Goal: Information Seeking & Learning: Learn about a topic

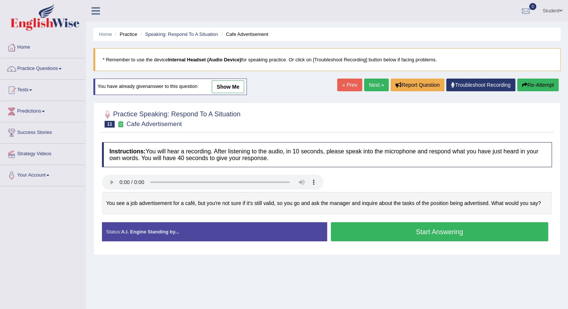
click at [228, 81] on link "show me" at bounding box center [228, 86] width 32 height 13
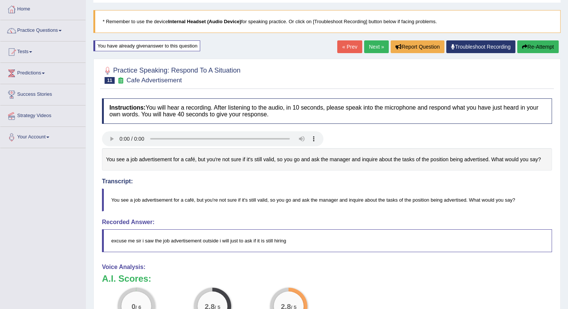
scroll to position [37, 0]
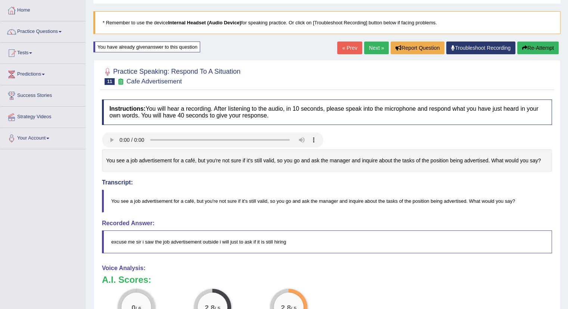
click at [537, 46] on button "Re-Attempt" at bounding box center [537, 47] width 41 height 13
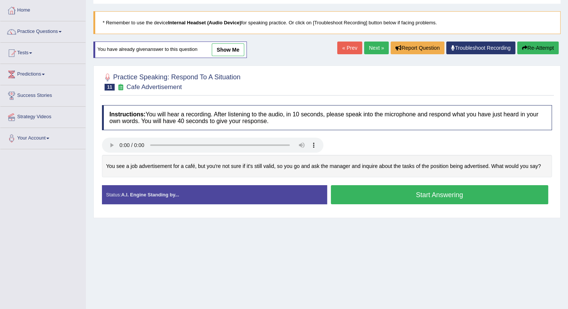
click at [372, 190] on button "Start Answering" at bounding box center [440, 194] width 218 height 19
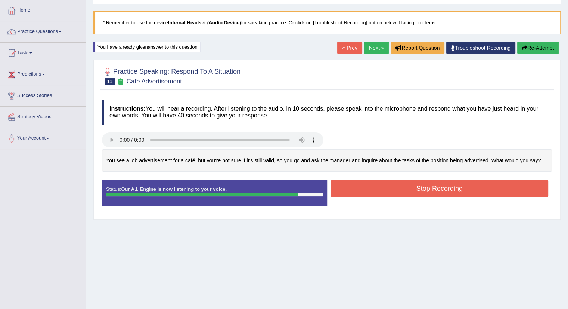
click at [372, 190] on button "Stop Recording" at bounding box center [440, 188] width 218 height 17
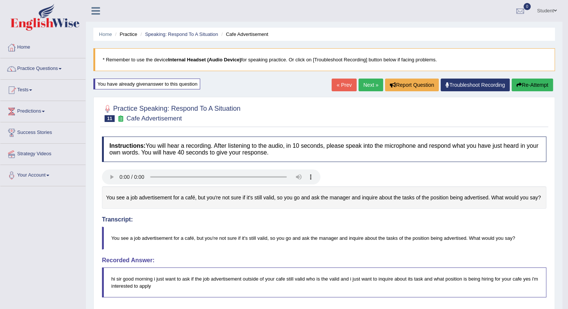
click at [477, 93] on div "Home Practice Speaking: Respond To A Situation Cafe Advertisement * Remember to…" at bounding box center [324, 251] width 477 height 502
click at [523, 86] on button "Re-Attempt" at bounding box center [532, 84] width 41 height 13
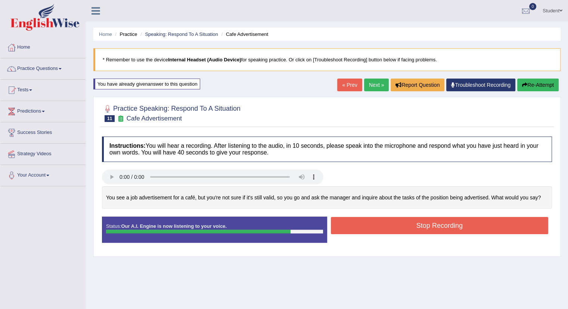
click at [452, 225] on button "Stop Recording" at bounding box center [440, 225] width 218 height 17
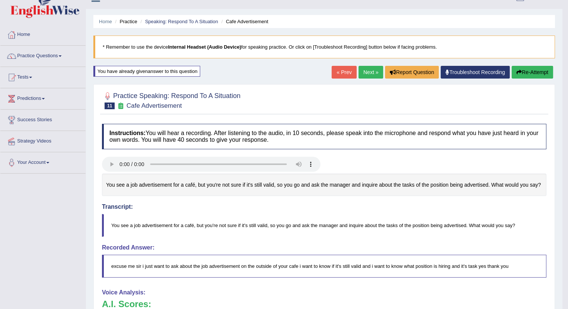
scroll to position [7, 0]
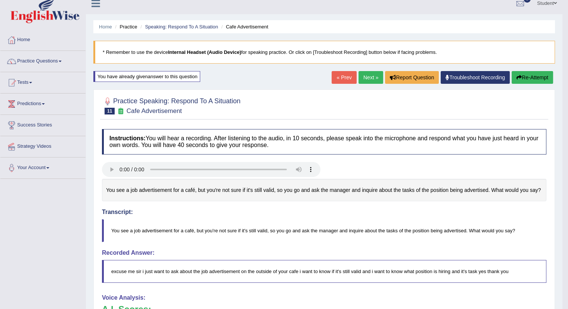
click at [525, 75] on button "Re-Attempt" at bounding box center [532, 77] width 41 height 13
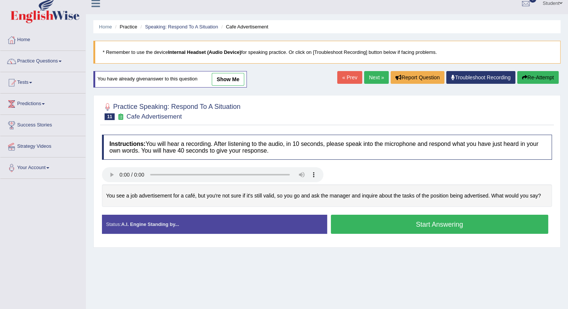
click at [453, 221] on button "Start Answering" at bounding box center [440, 223] width 218 height 19
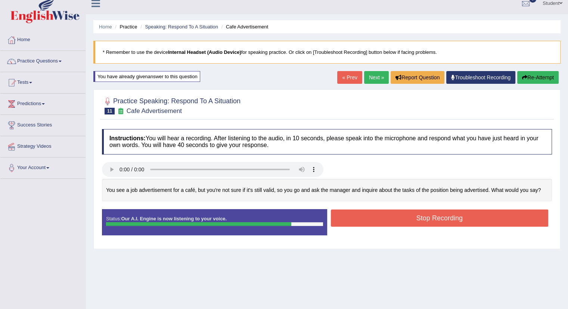
click at [447, 216] on button "Stop Recording" at bounding box center [440, 217] width 218 height 17
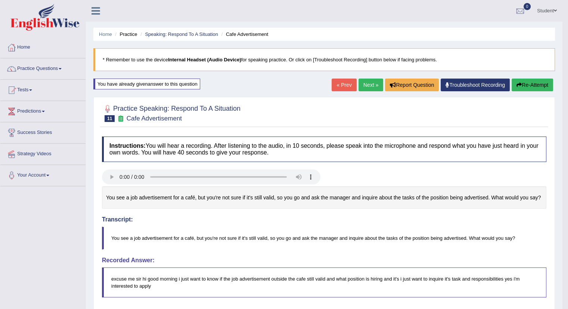
click at [521, 84] on button "Re-Attempt" at bounding box center [532, 84] width 41 height 13
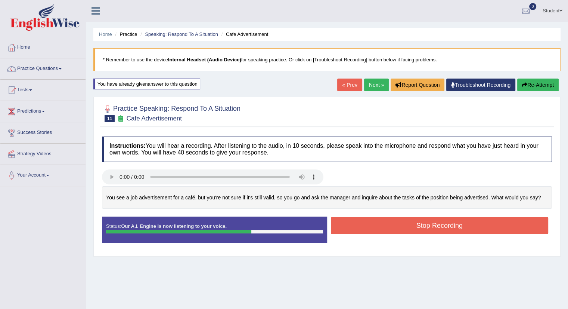
click at [457, 229] on button "Stop Recording" at bounding box center [440, 225] width 218 height 17
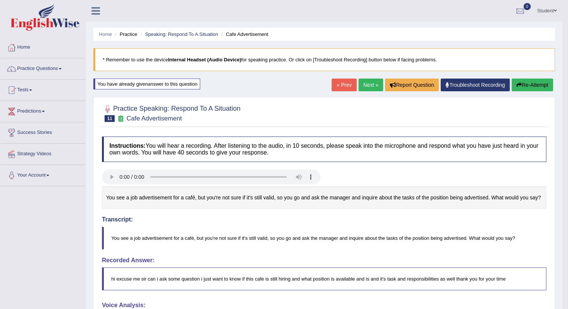
click at [528, 83] on button "Re-Attempt" at bounding box center [532, 84] width 41 height 13
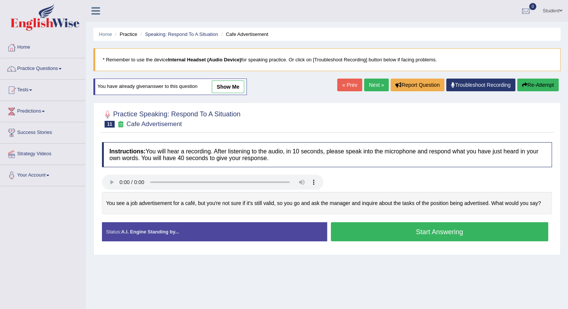
click at [438, 229] on button "Start Answering" at bounding box center [440, 231] width 218 height 19
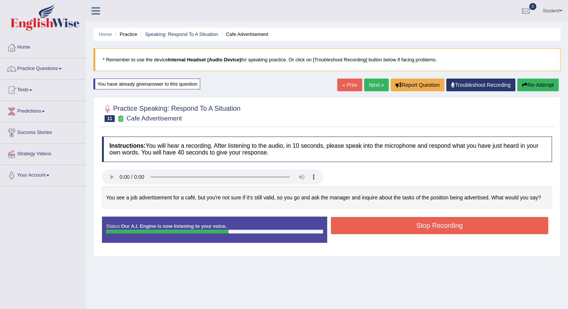
click at [430, 223] on button "Stop Recording" at bounding box center [440, 225] width 218 height 17
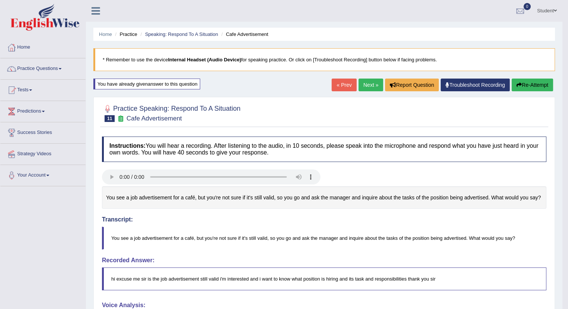
click at [369, 84] on link "Next »" at bounding box center [371, 84] width 25 height 13
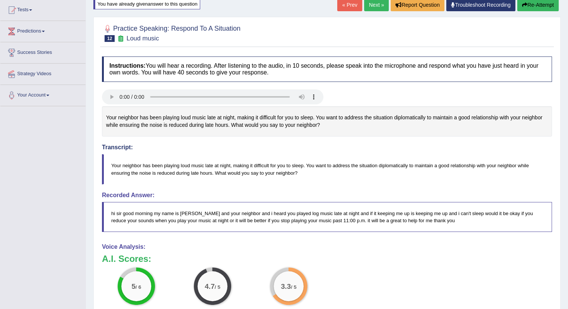
scroll to position [76, 0]
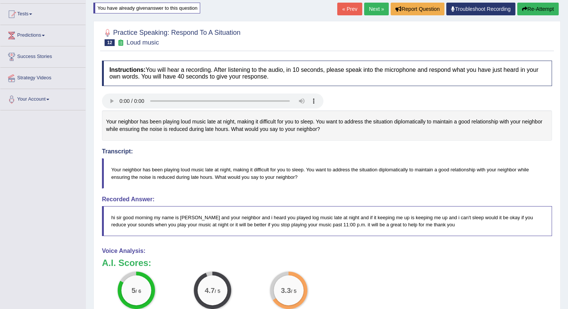
click at [533, 6] on button "Re-Attempt" at bounding box center [537, 9] width 41 height 13
click at [530, 8] on button "Re-Attempt" at bounding box center [537, 9] width 41 height 13
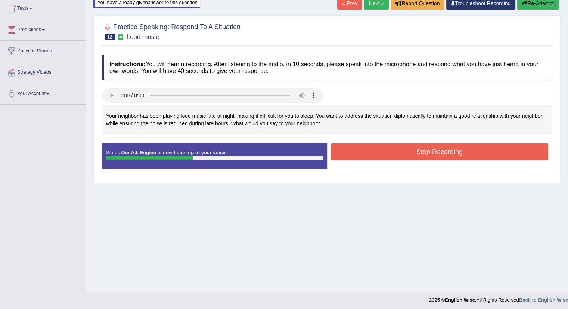
click at [490, 150] on button "Stop Recording" at bounding box center [440, 151] width 218 height 17
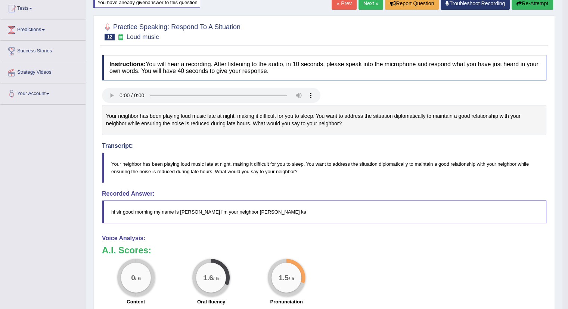
click at [528, 2] on button "Re-Attempt" at bounding box center [532, 3] width 41 height 13
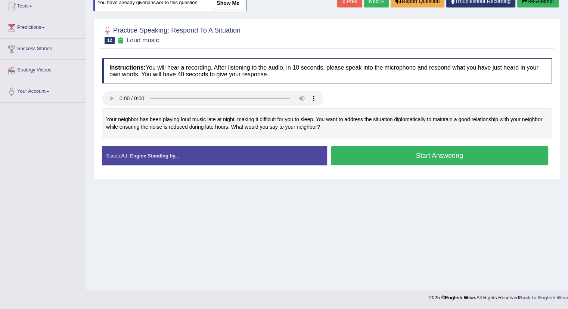
click at [440, 157] on button "Start Answering" at bounding box center [440, 155] width 218 height 19
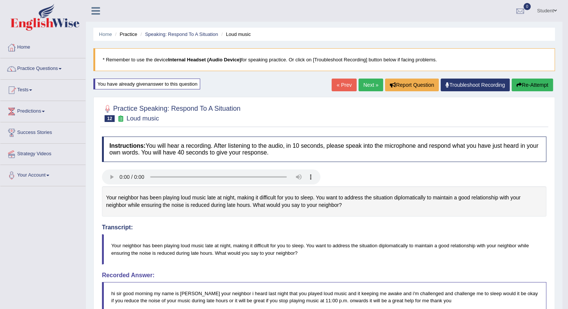
click at [369, 83] on link "Next »" at bounding box center [371, 84] width 25 height 13
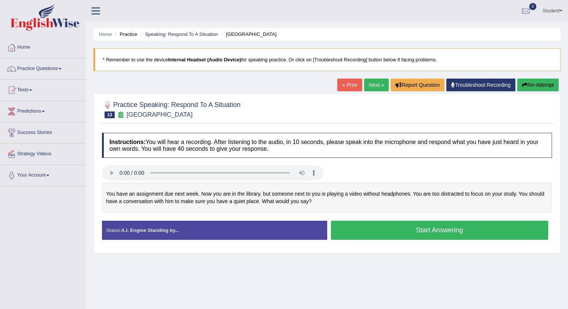
click at [344, 230] on button "Start Answering" at bounding box center [440, 229] width 218 height 19
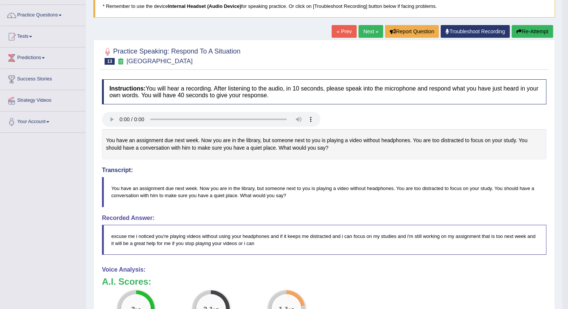
scroll to position [27, 0]
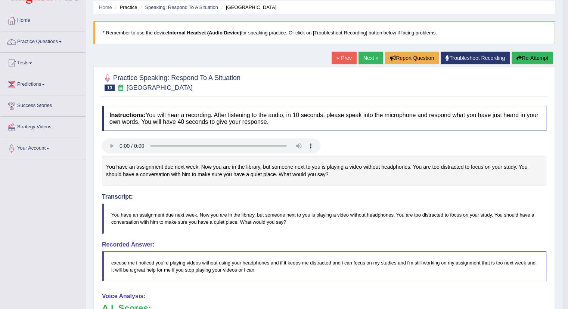
click at [528, 56] on button "Re-Attempt" at bounding box center [532, 58] width 41 height 13
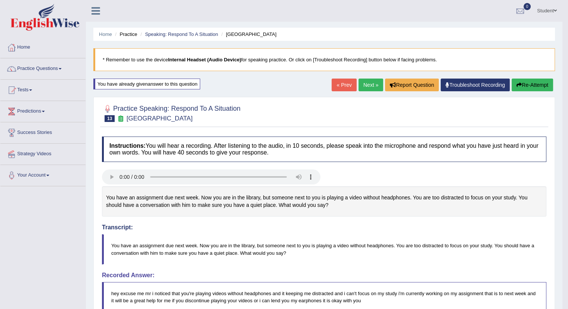
click at [369, 83] on link "Next »" at bounding box center [371, 84] width 25 height 13
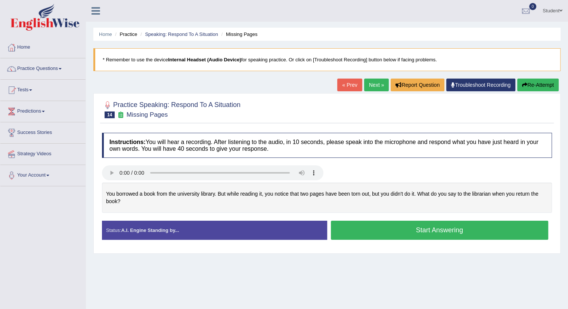
click at [26, 90] on link "Tests" at bounding box center [42, 89] width 85 height 19
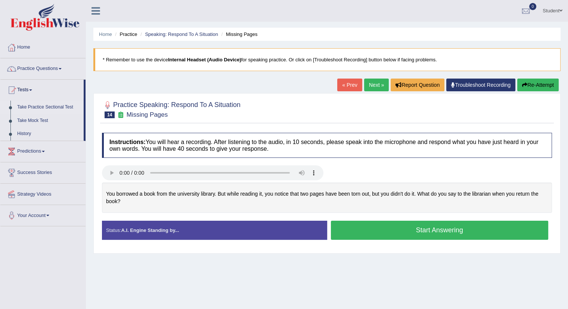
click at [31, 105] on link "Take Practice Sectional Test" at bounding box center [49, 106] width 70 height 13
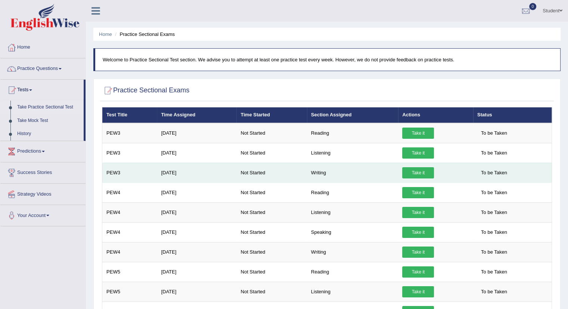
click at [418, 171] on link "Take it" at bounding box center [418, 172] width 32 height 11
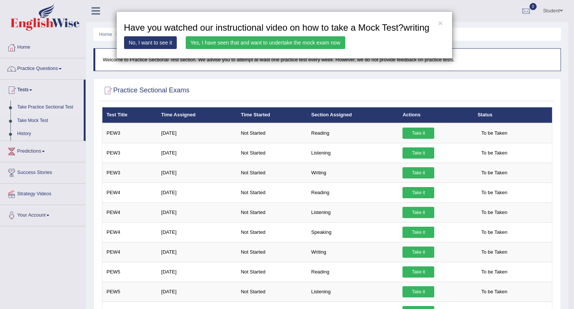
click at [258, 42] on link "Yes, I have seen that and want to undertake the mock exam now" at bounding box center [265, 42] width 159 height 13
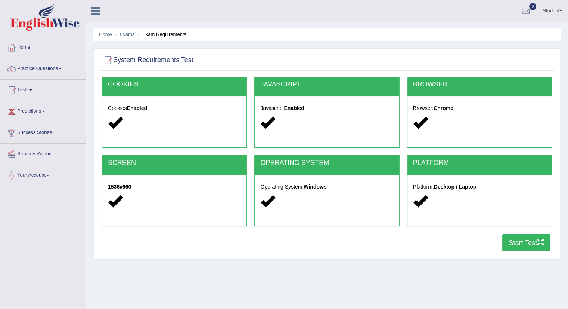
click at [519, 243] on button "Start Test" at bounding box center [526, 242] width 48 height 17
